Goal: Task Accomplishment & Management: Use online tool/utility

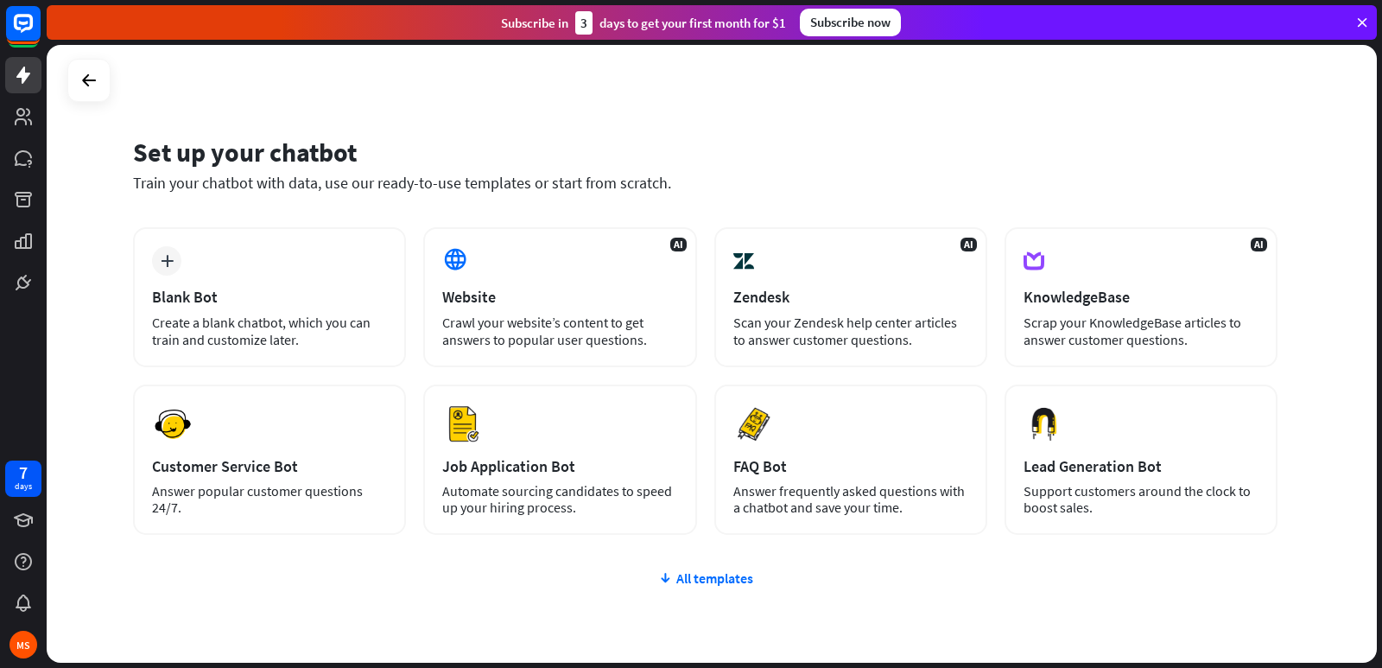
click at [708, 552] on div "plus Blank Bot Create a blank chatbot, which you can train and customize later.…" at bounding box center [705, 484] width 1145 height 515
click at [696, 574] on div "All templates" at bounding box center [705, 577] width 1145 height 17
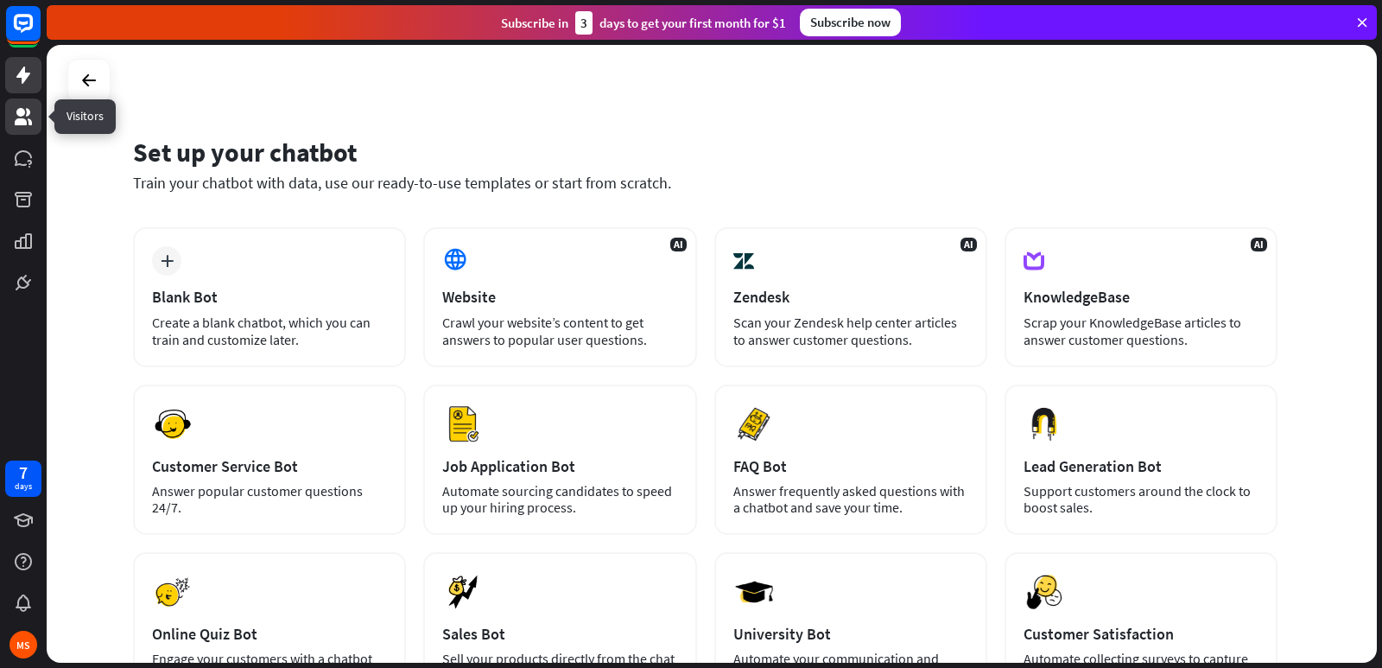
click at [17, 123] on icon at bounding box center [23, 116] width 17 height 17
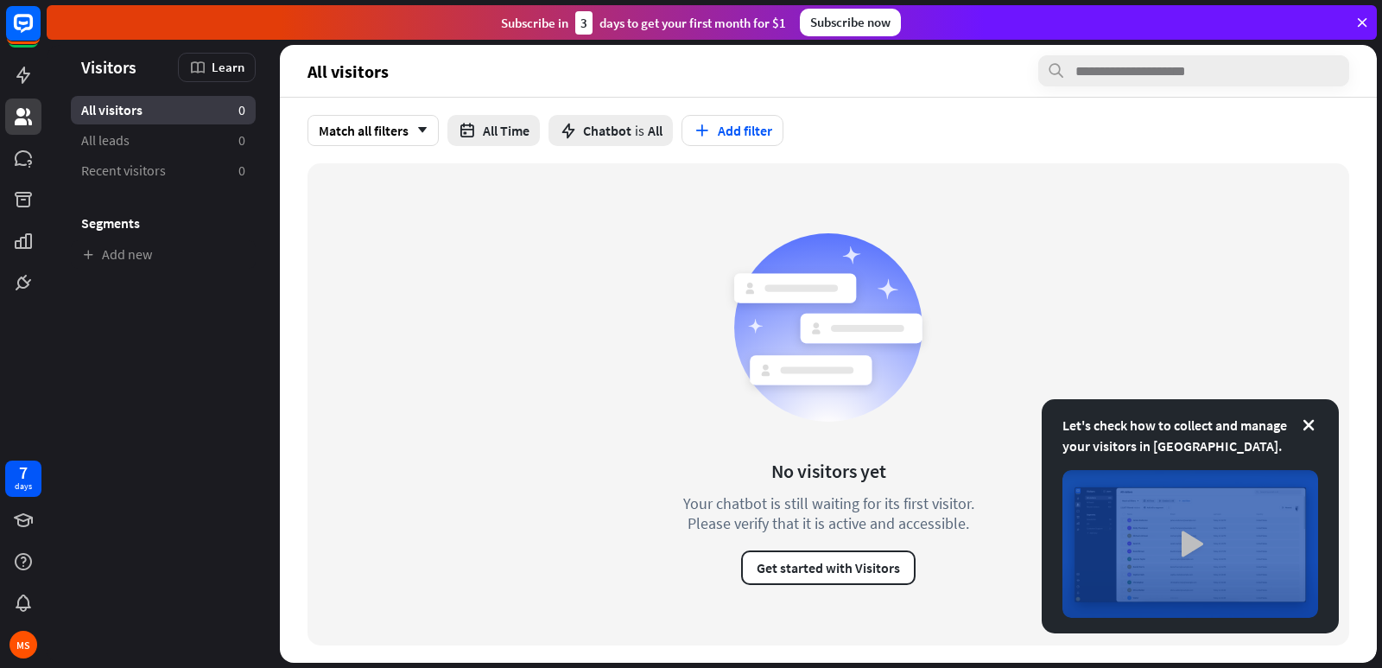
click at [1165, 530] on img at bounding box center [1191, 544] width 256 height 148
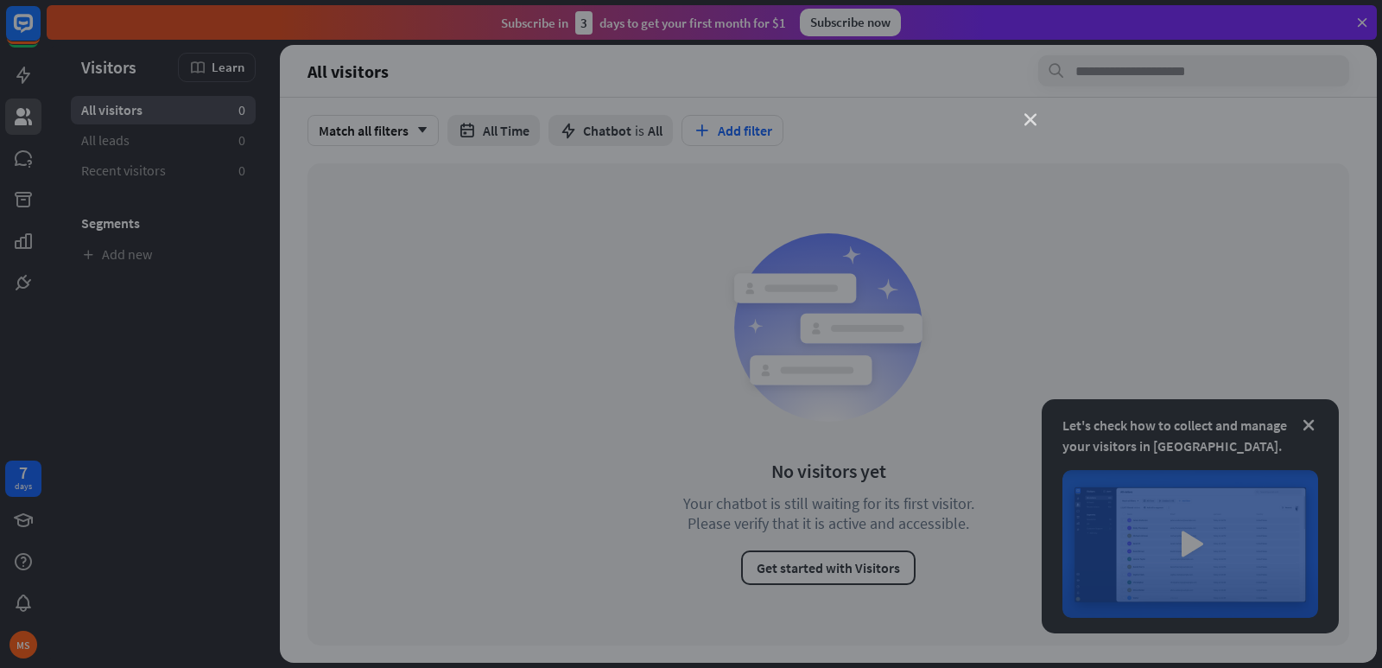
click at [1033, 117] on icon "close" at bounding box center [1031, 120] width 12 height 12
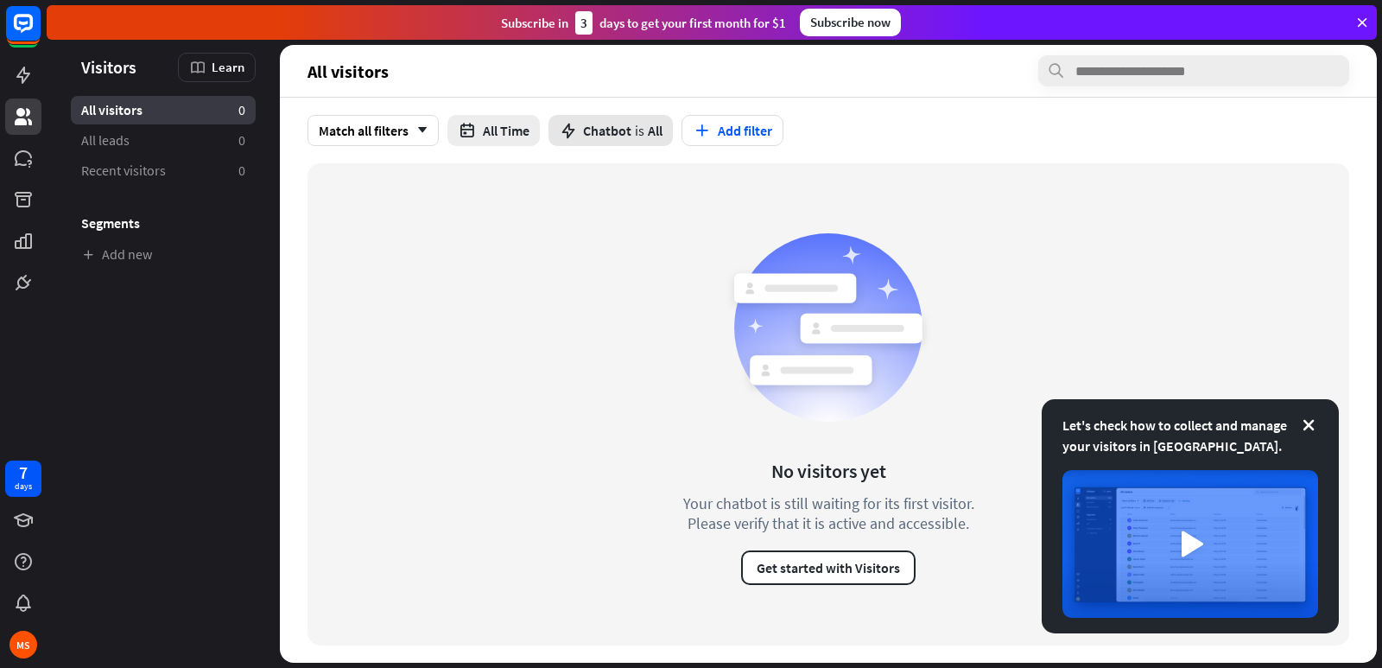
click at [627, 124] on span "Chatbot" at bounding box center [607, 130] width 48 height 17
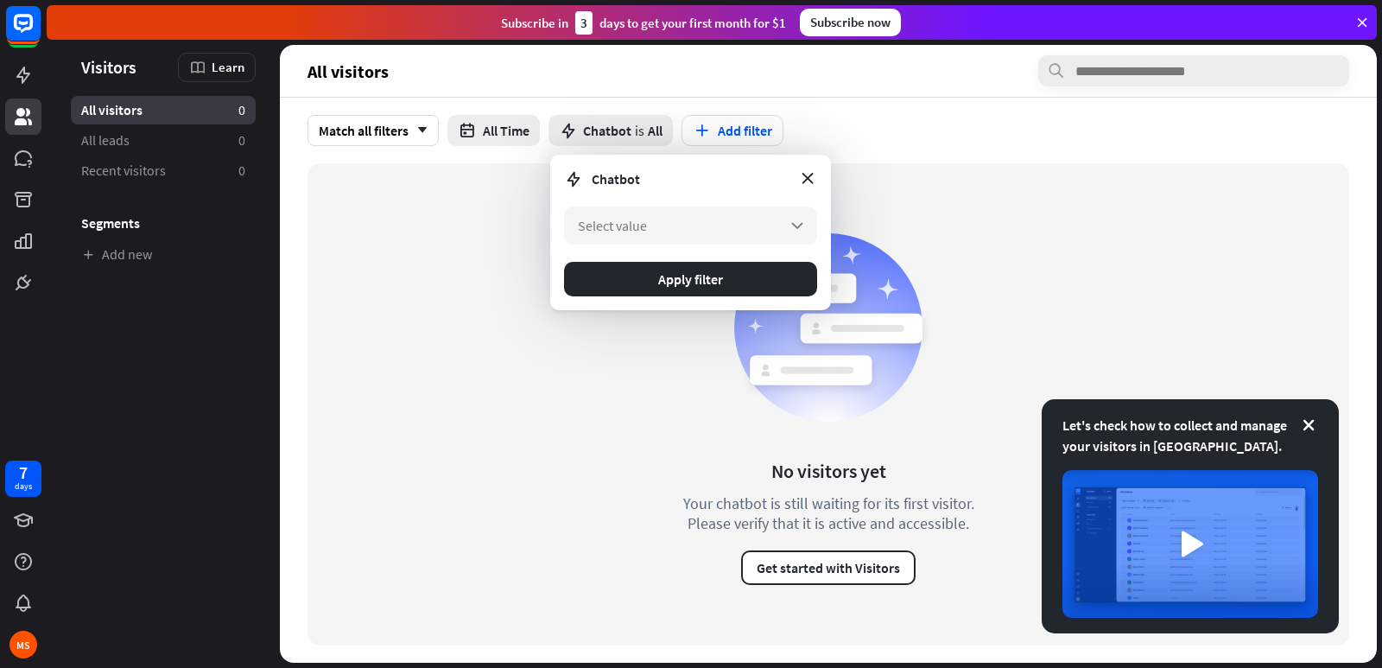
click at [486, 193] on div "No visitors yet Your chatbot is still waiting for its first visitor. Please ver…" at bounding box center [829, 404] width 1042 height 482
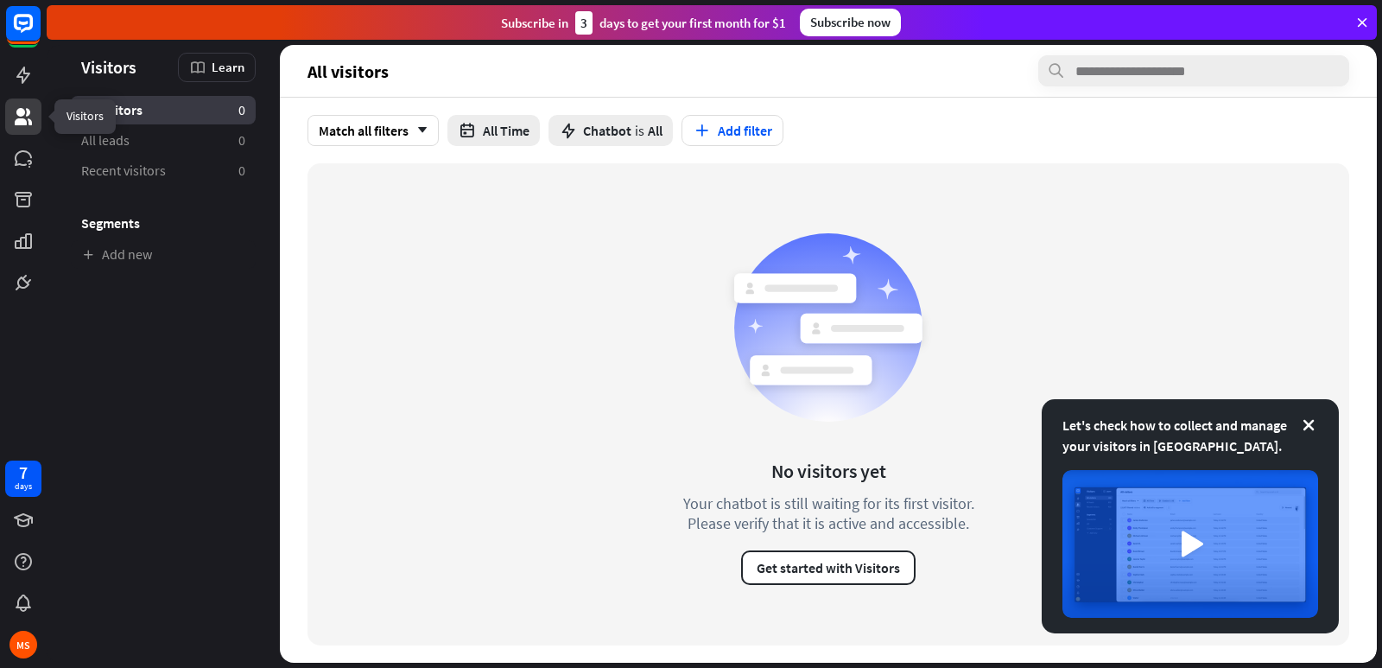
click at [25, 111] on icon at bounding box center [23, 116] width 21 height 21
click at [25, 68] on icon at bounding box center [23, 75] width 14 height 17
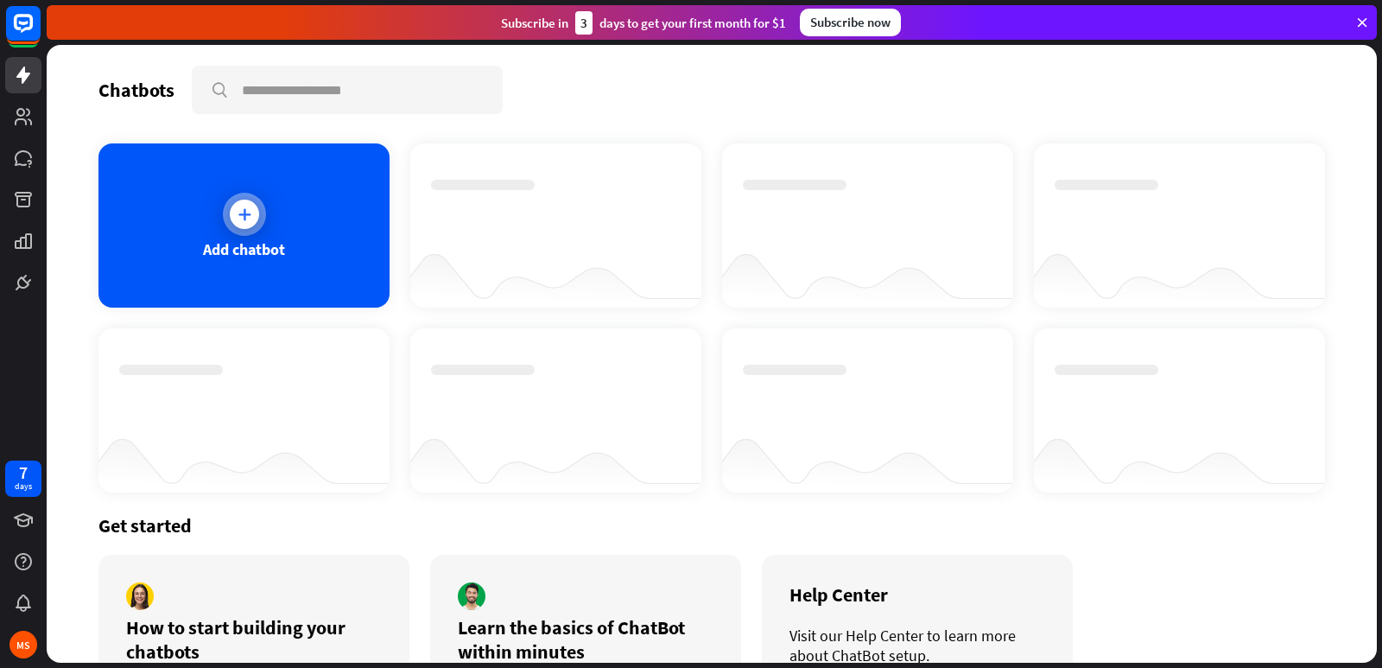
click at [239, 221] on icon at bounding box center [244, 214] width 17 height 17
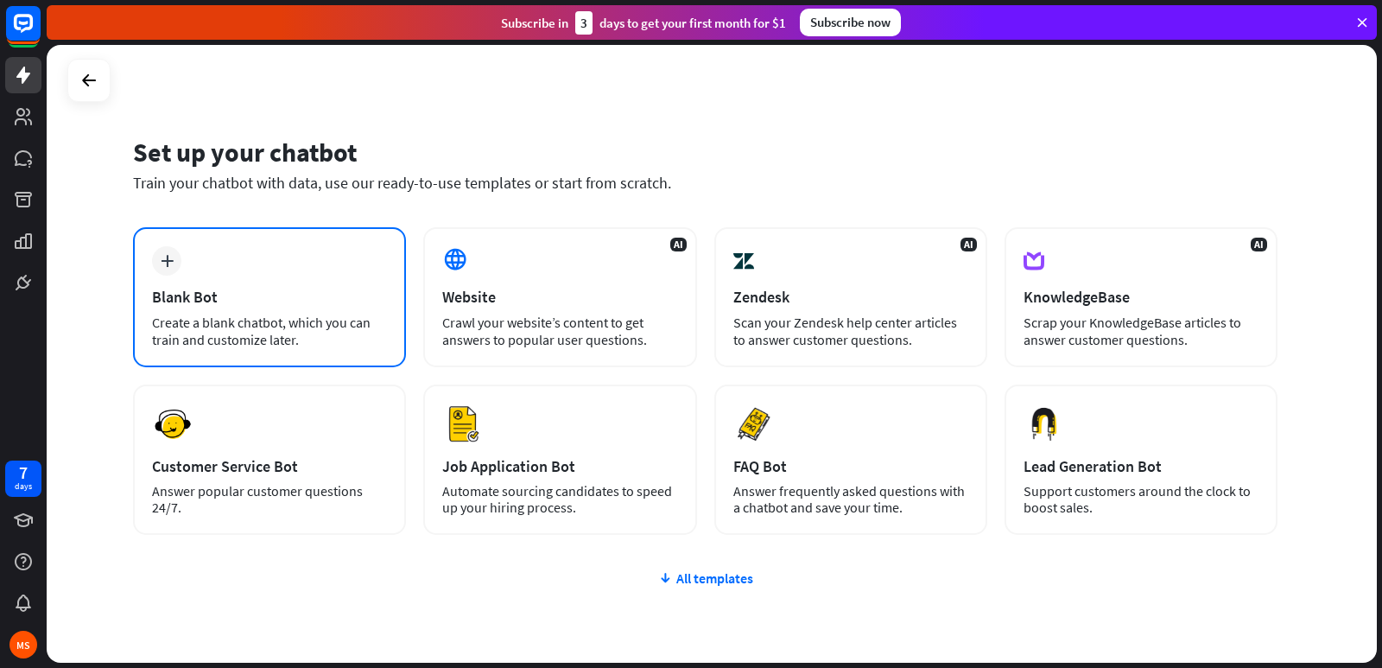
click at [214, 268] on div "plus Blank Bot Create a blank chatbot, which you can train and customize later." at bounding box center [269, 297] width 273 height 140
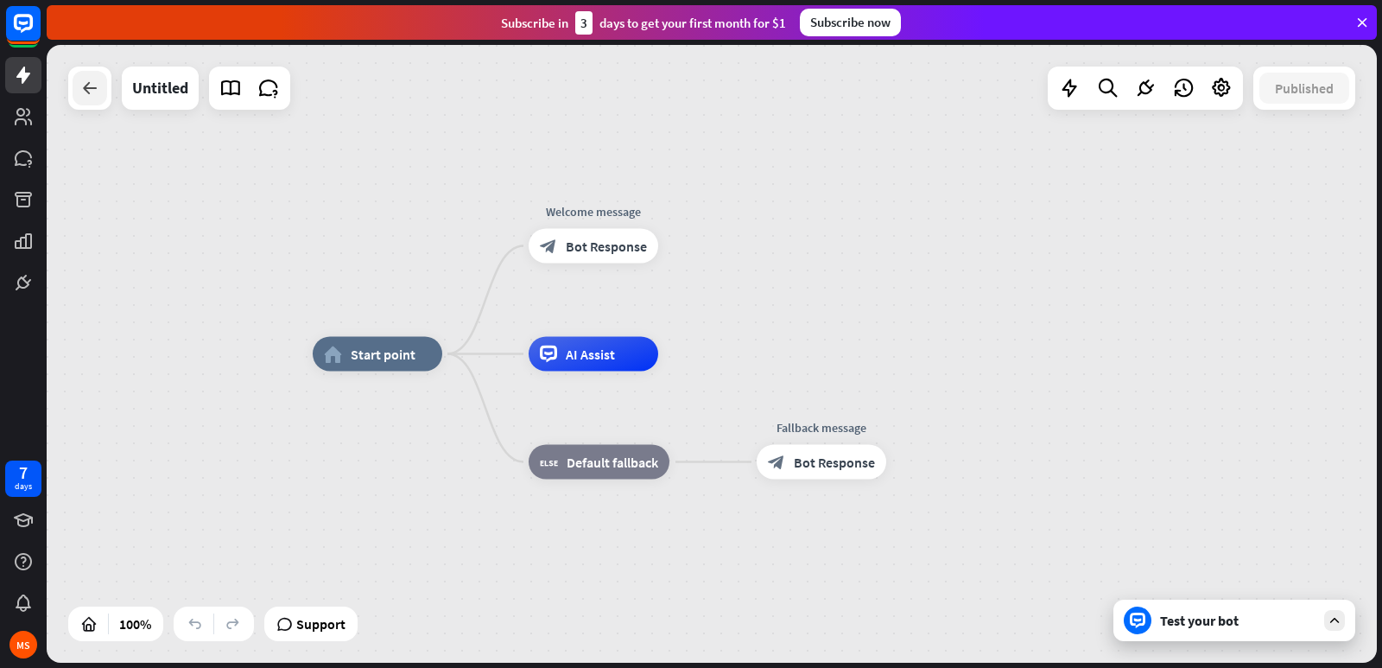
click at [75, 99] on div at bounding box center [90, 88] width 35 height 35
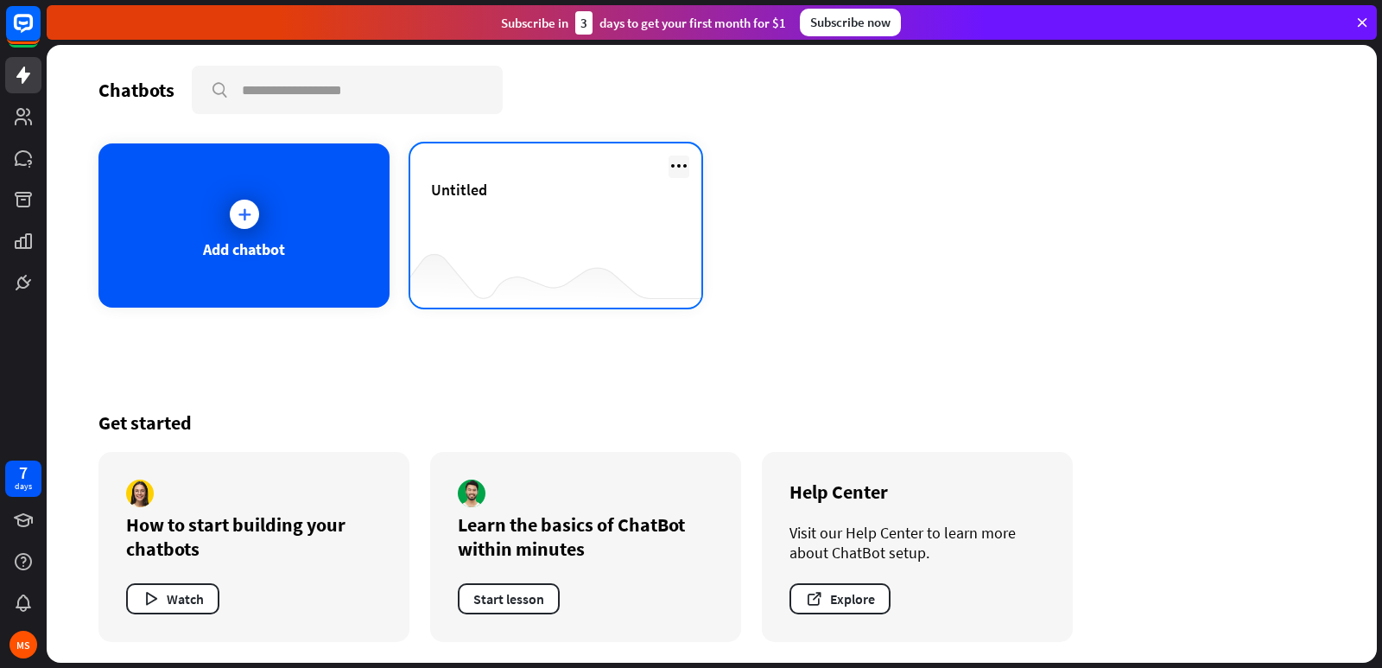
click at [670, 159] on icon at bounding box center [679, 166] width 21 height 21
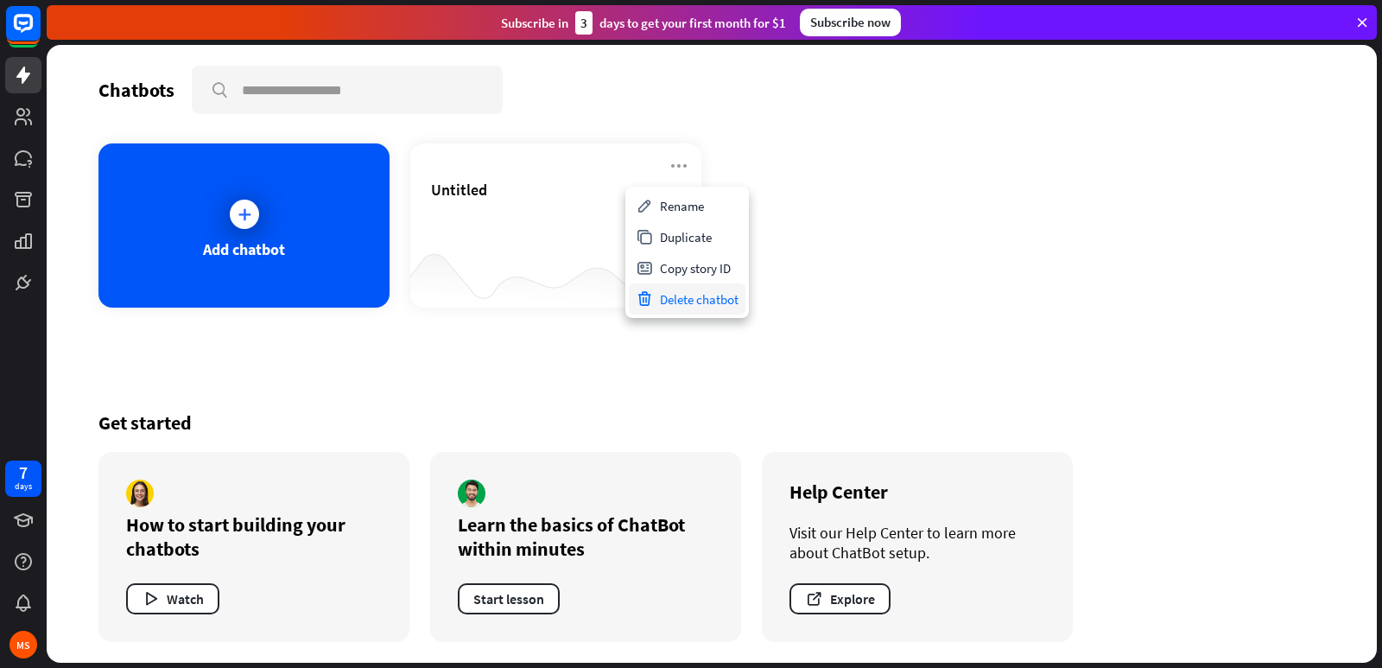
click at [666, 296] on div "Delete chatbot" at bounding box center [687, 298] width 117 height 31
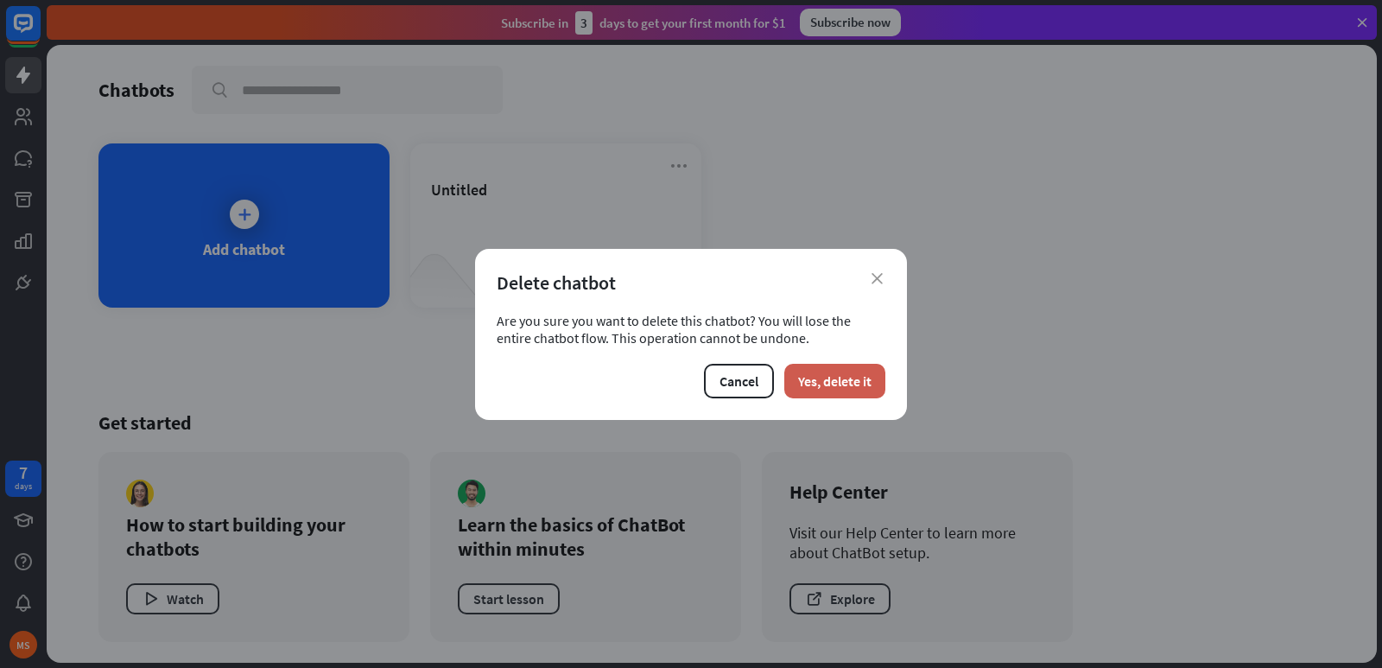
click at [815, 391] on button "Yes, delete it" at bounding box center [834, 381] width 101 height 35
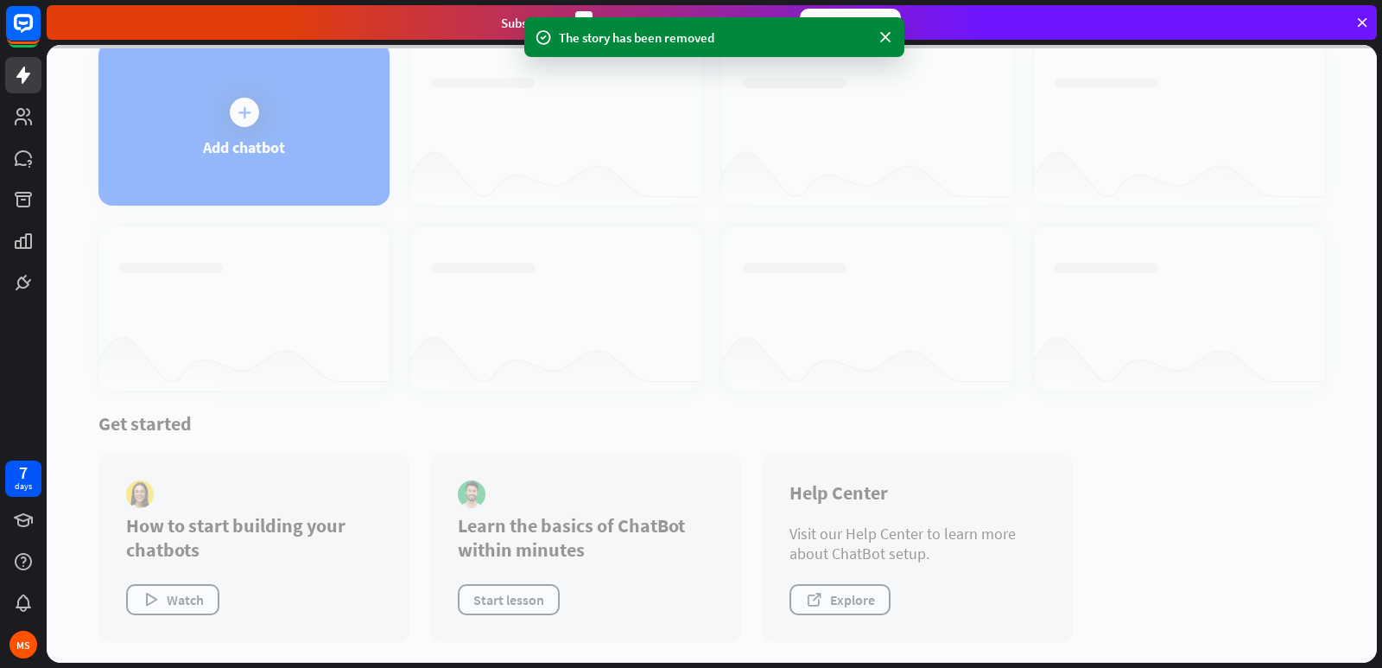
scroll to position [103, 0]
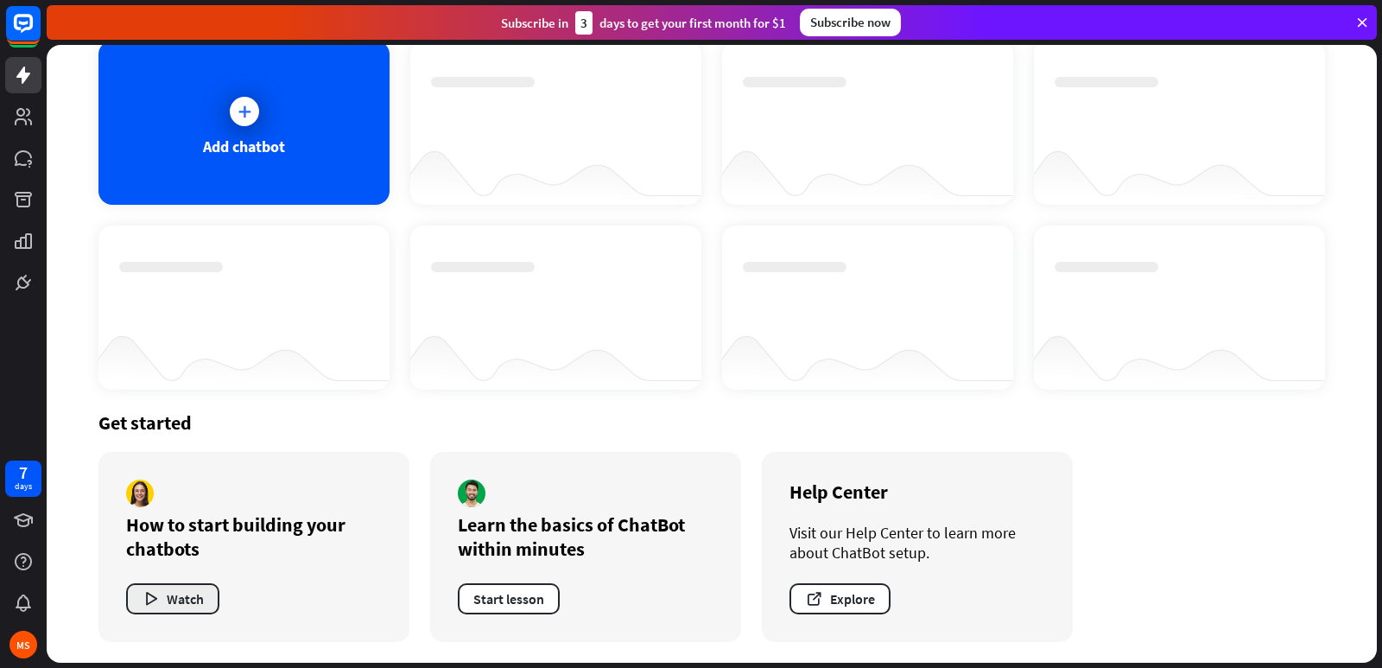
click at [155, 594] on icon "button" at bounding box center [151, 599] width 18 height 18
click at [1023, 117] on div "close" at bounding box center [691, 334] width 1382 height 668
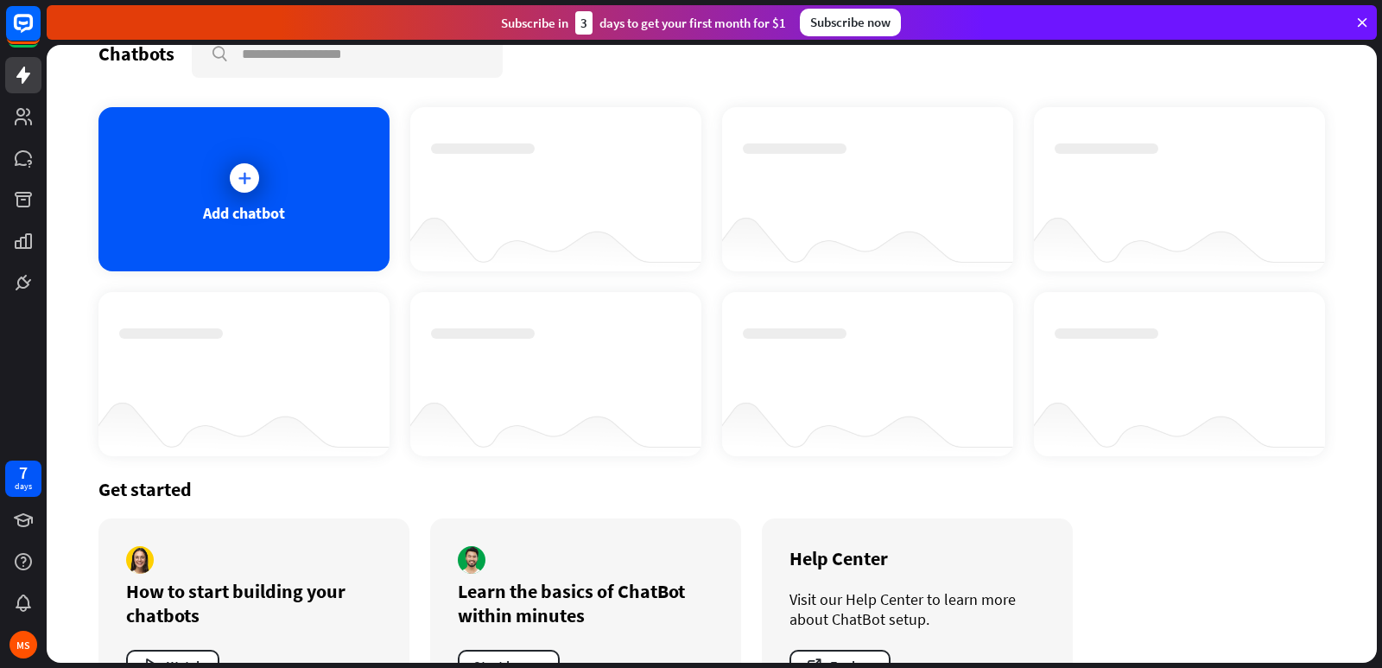
scroll to position [0, 0]
